Goal: Information Seeking & Learning: Learn about a topic

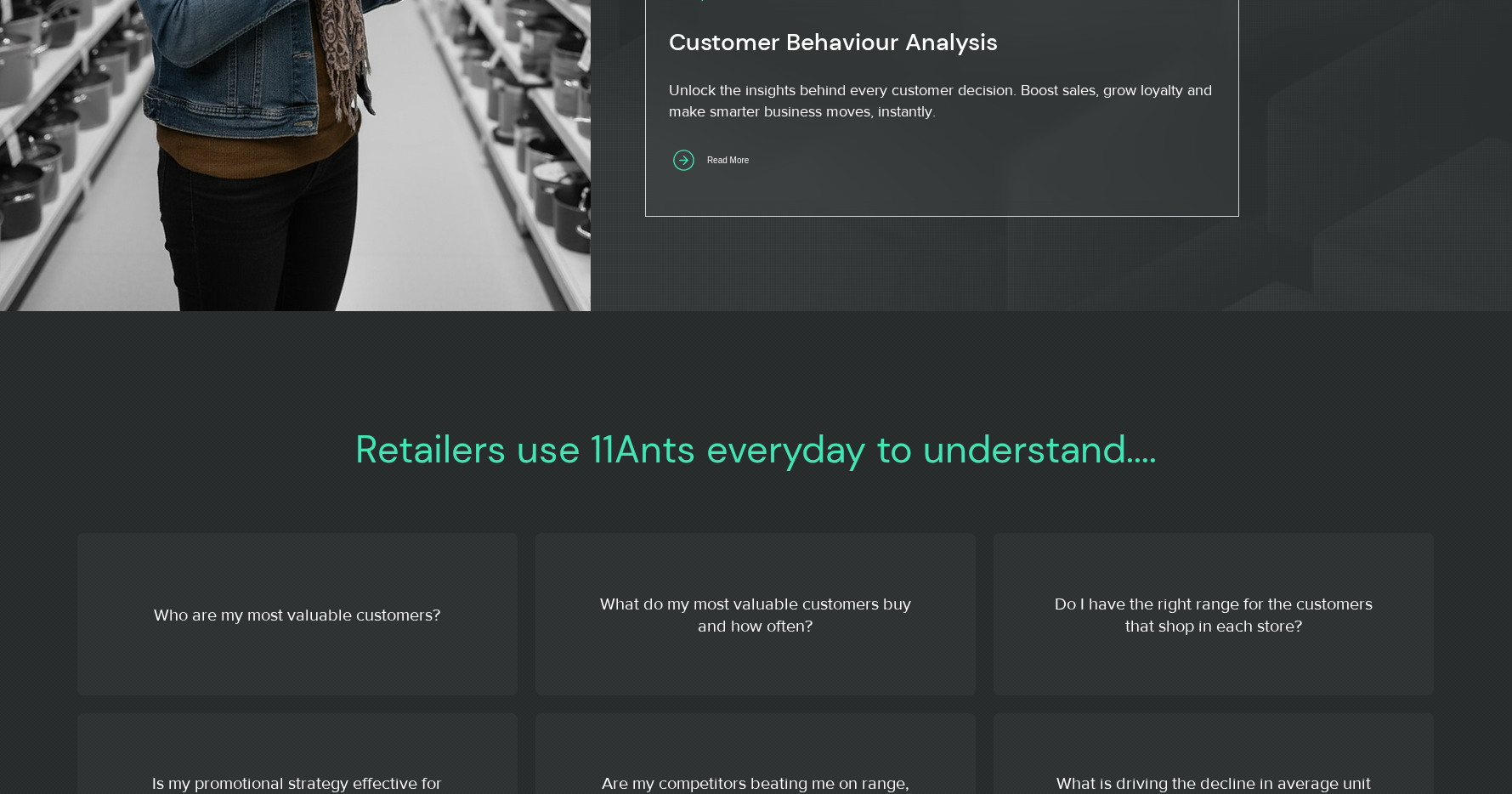
scroll to position [2597, 0]
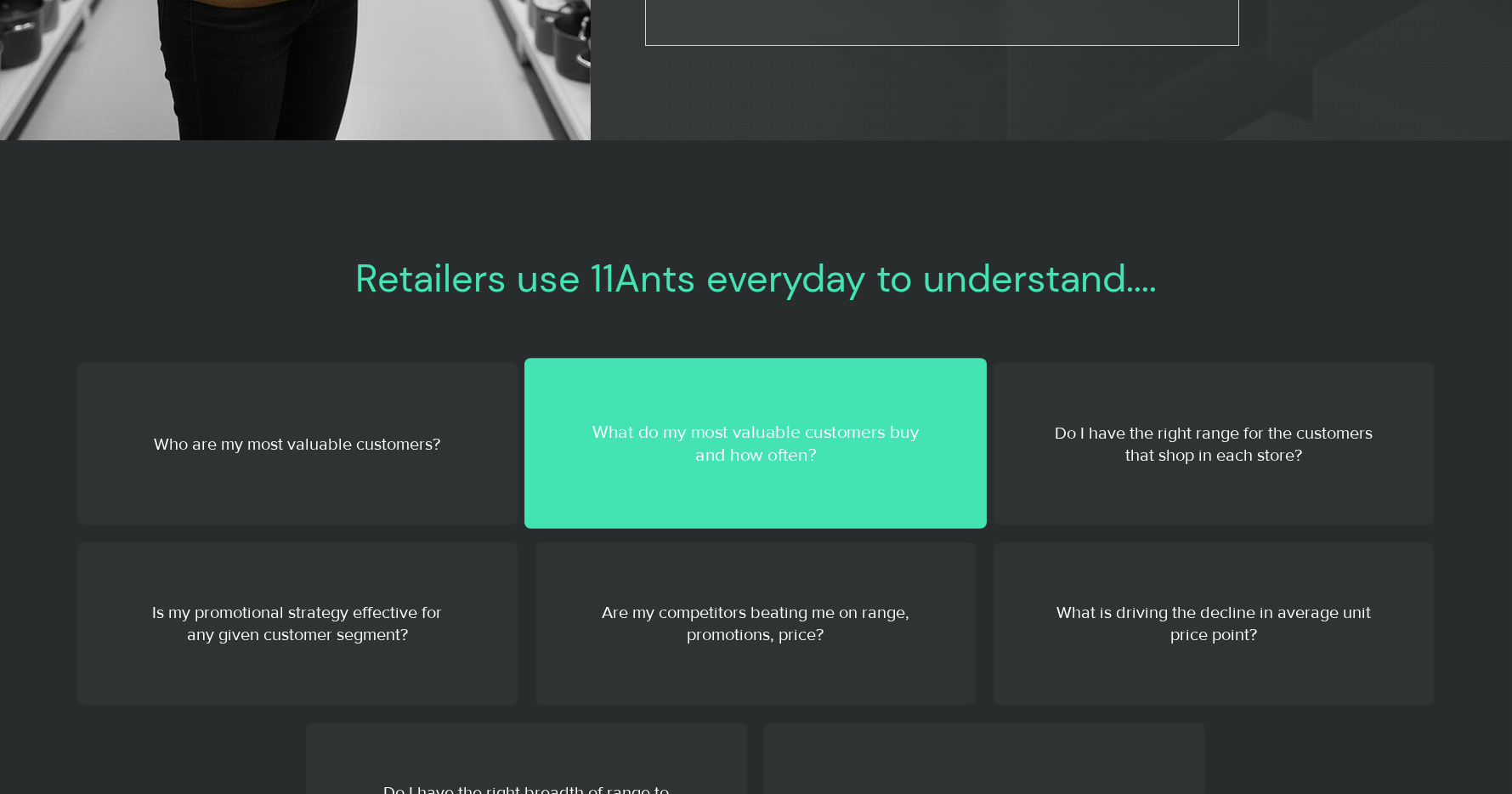
click at [708, 466] on div at bounding box center [755, 444] width 462 height 171
click at [710, 464] on p "What do my most valuable customers buy and how often?" at bounding box center [754, 443] width 336 height 47
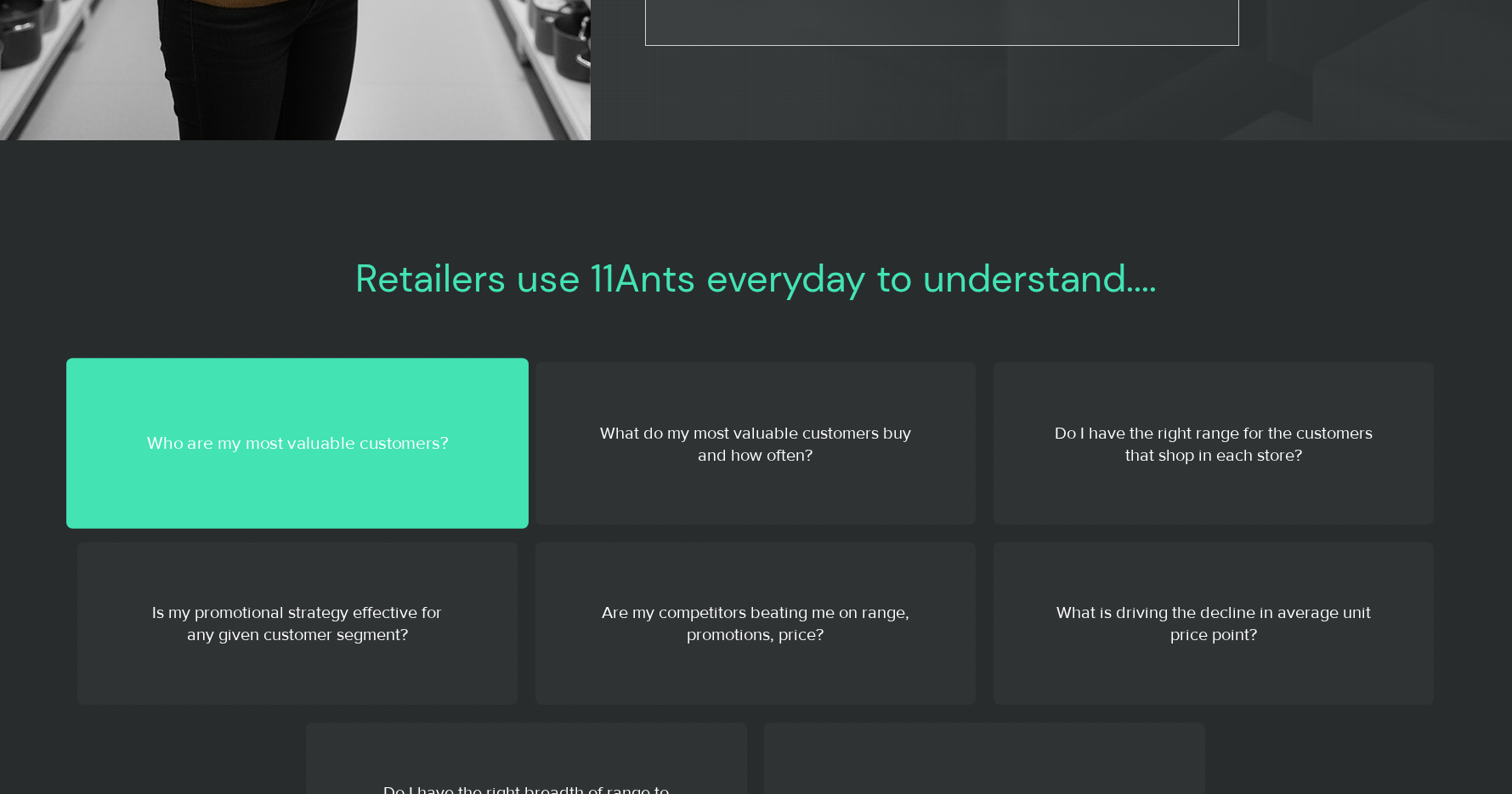
click at [412, 452] on p "Who are my most valuable customers?" at bounding box center [297, 444] width 336 height 23
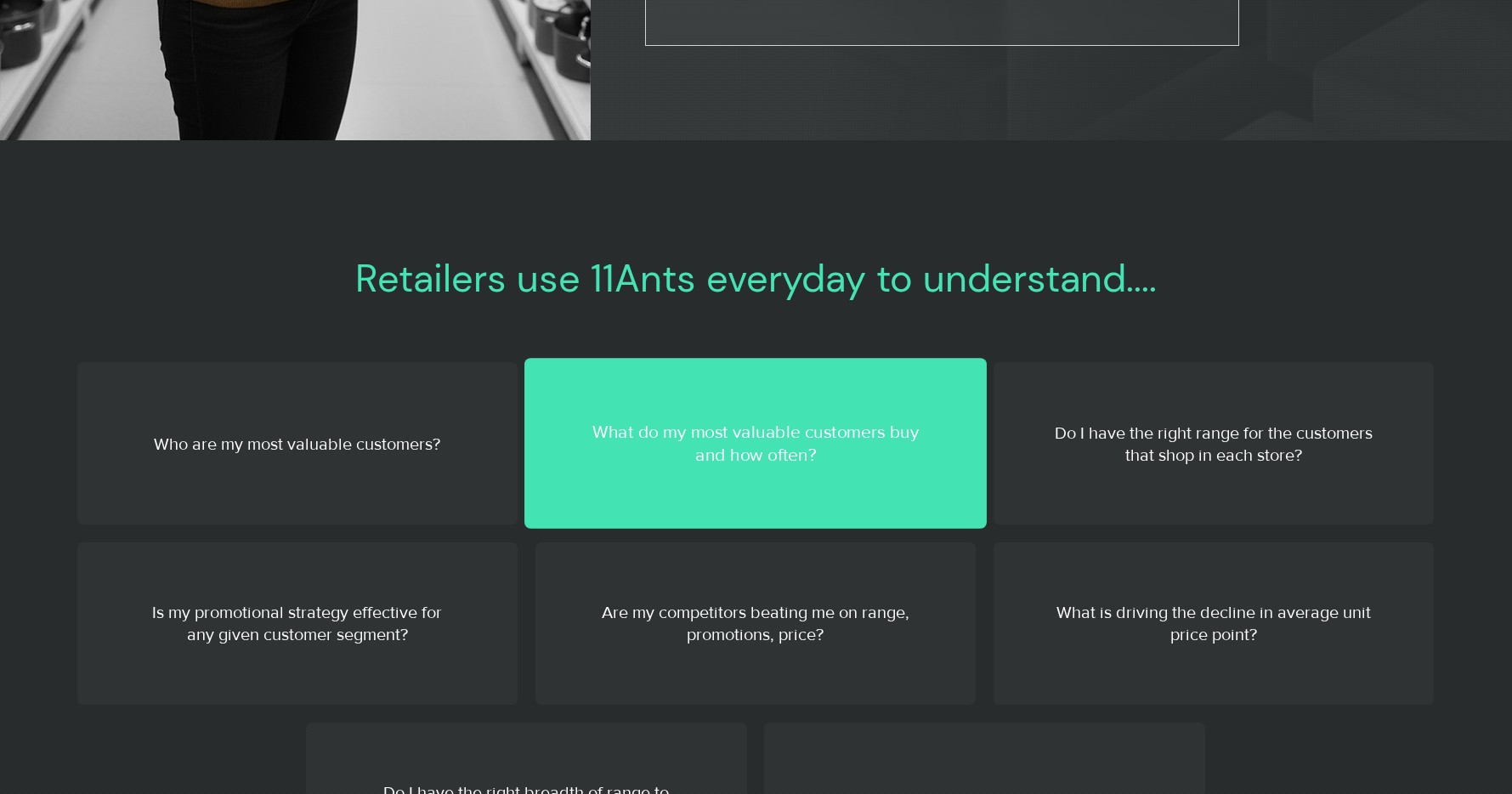
click at [809, 441] on p "What do my most valuable customers buy and how often?" at bounding box center [754, 443] width 336 height 47
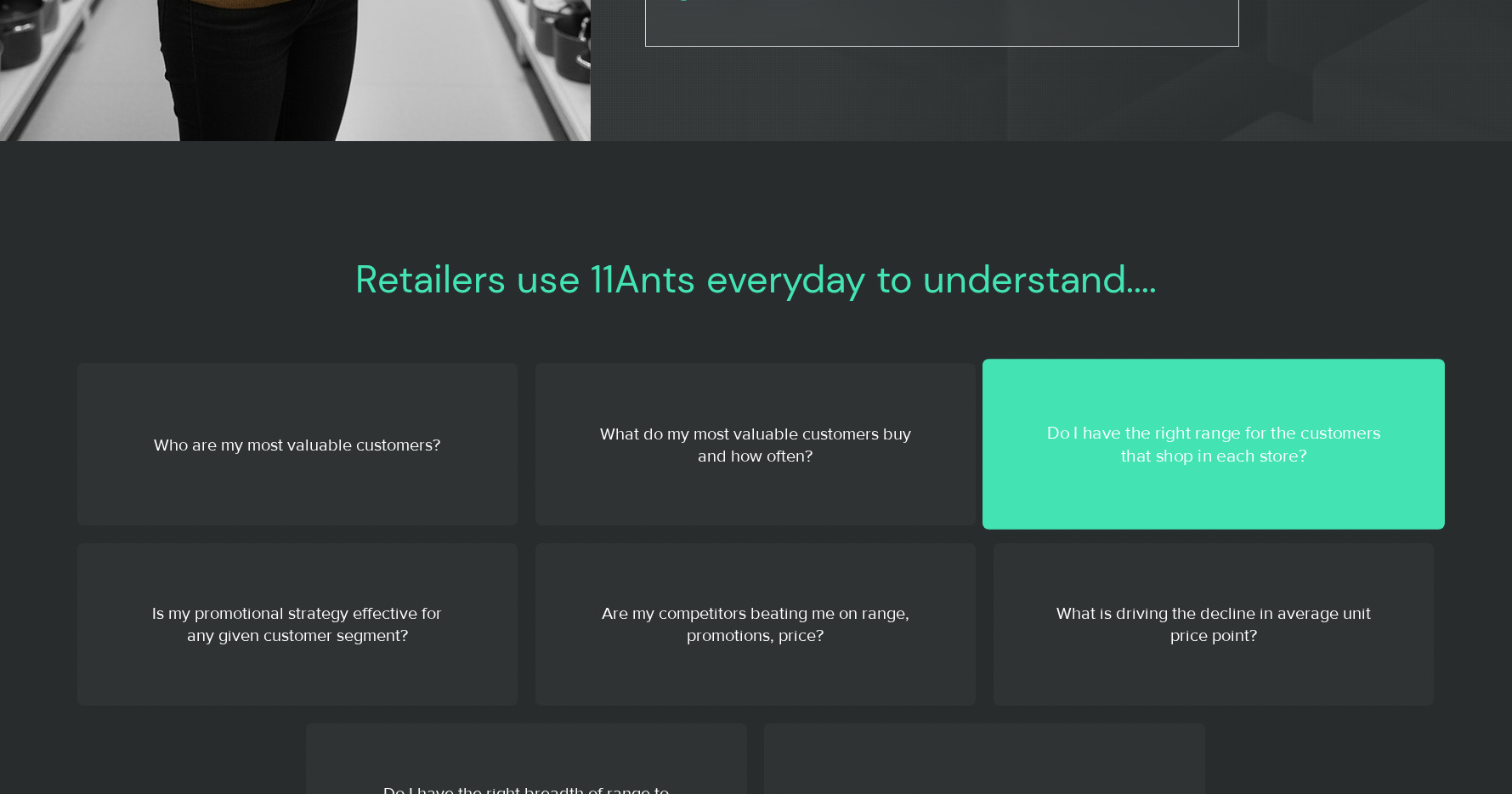
click at [1070, 428] on p "Do I have the right range for the customers that shop in each store?" at bounding box center [1212, 444] width 336 height 47
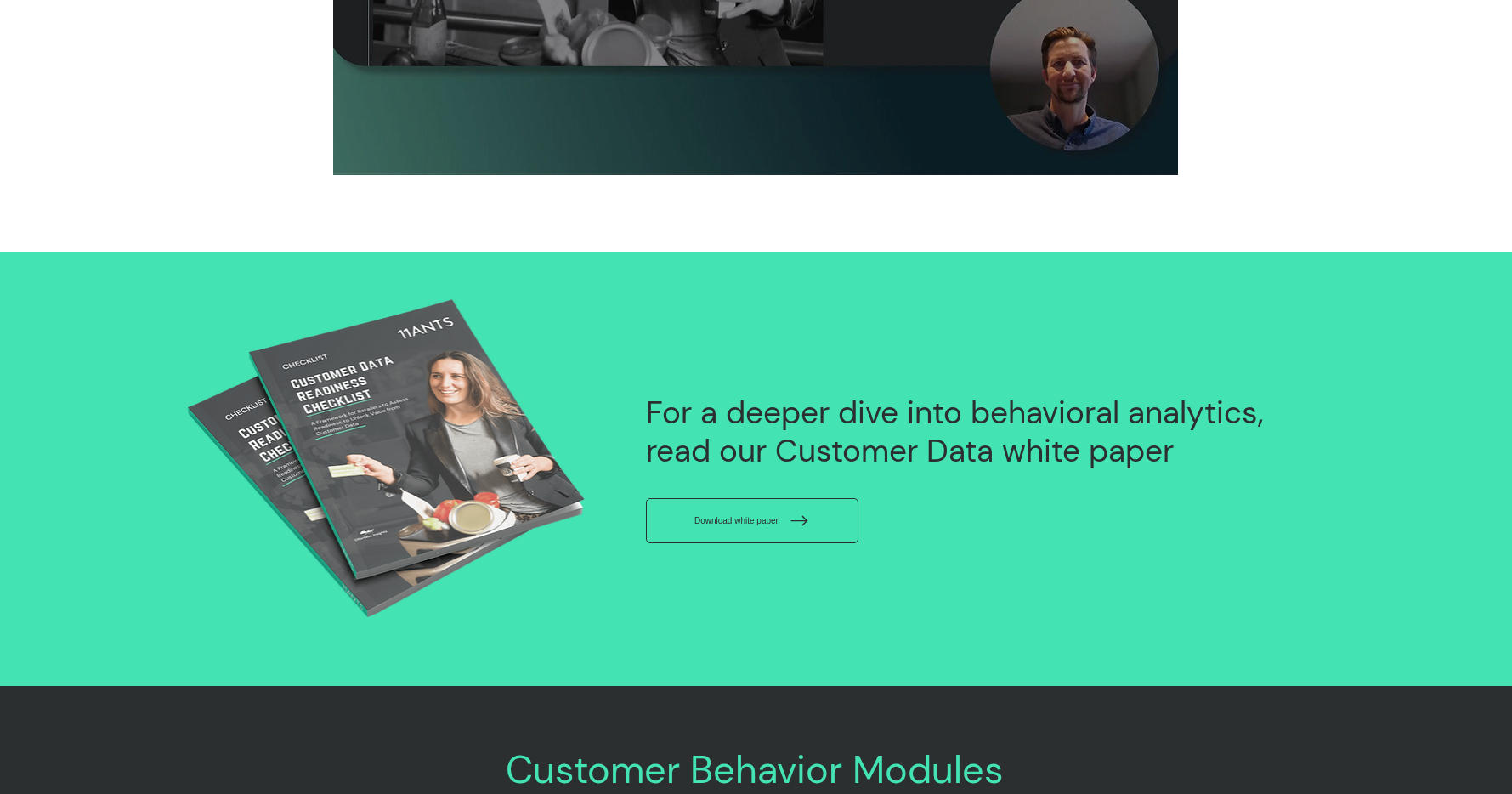
scroll to position [4125, 0]
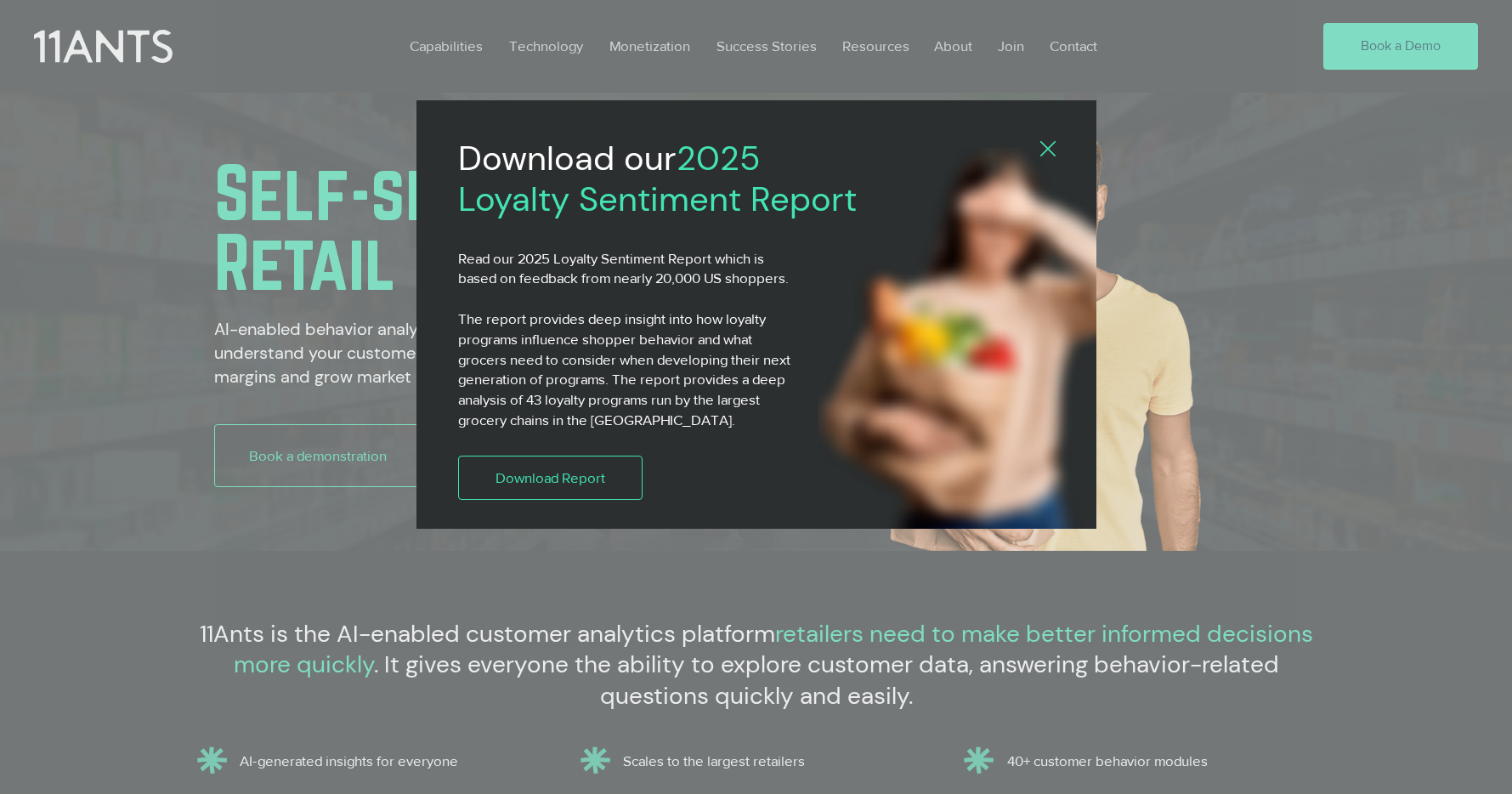
click at [473, 44] on div "2025 Loyalty Sentiment Report" at bounding box center [756, 397] width 1512 height 794
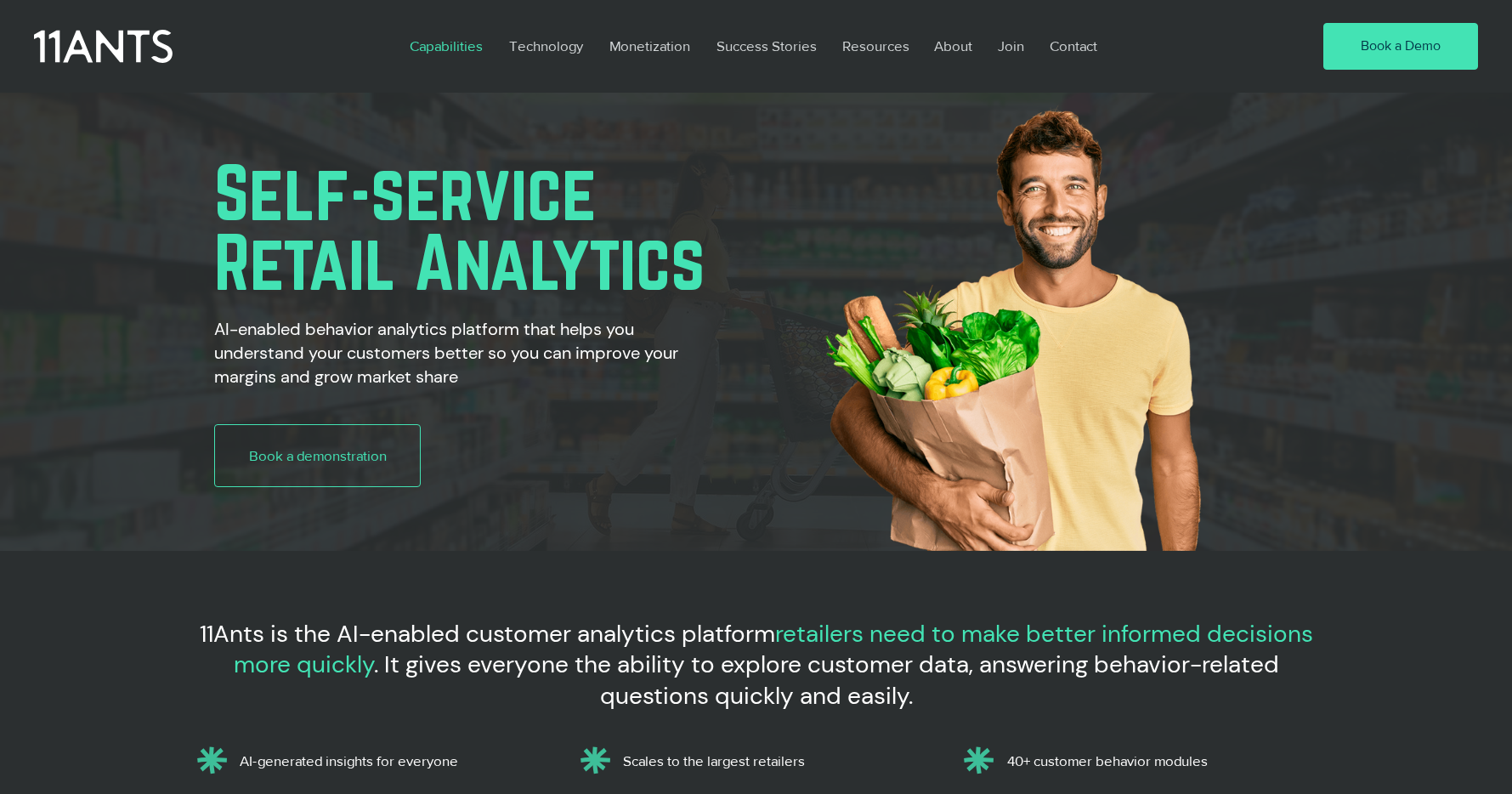
click at [447, 40] on p "Capabilities" at bounding box center [446, 46] width 90 height 39
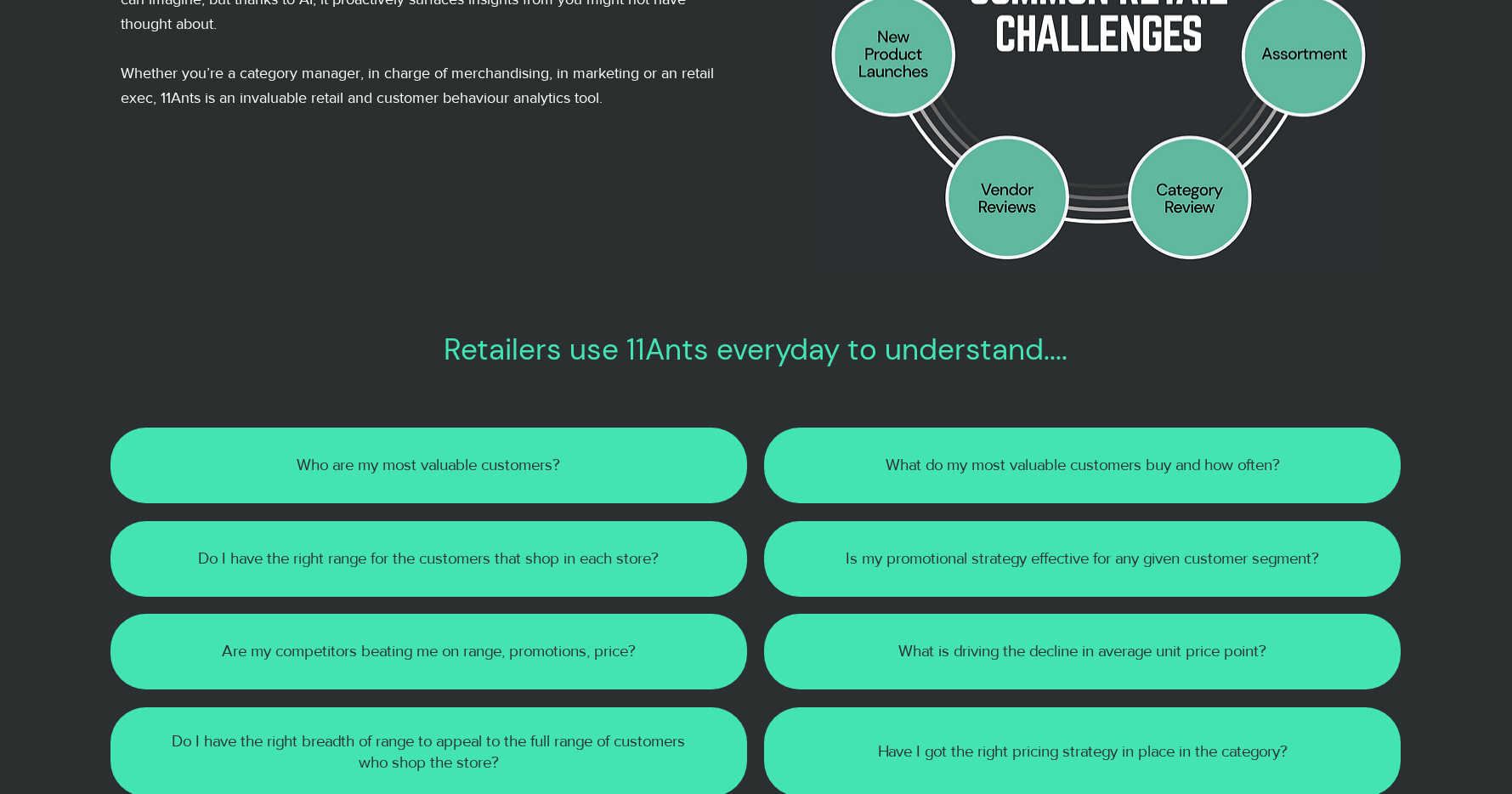
scroll to position [565, 0]
